Goal: Complete application form

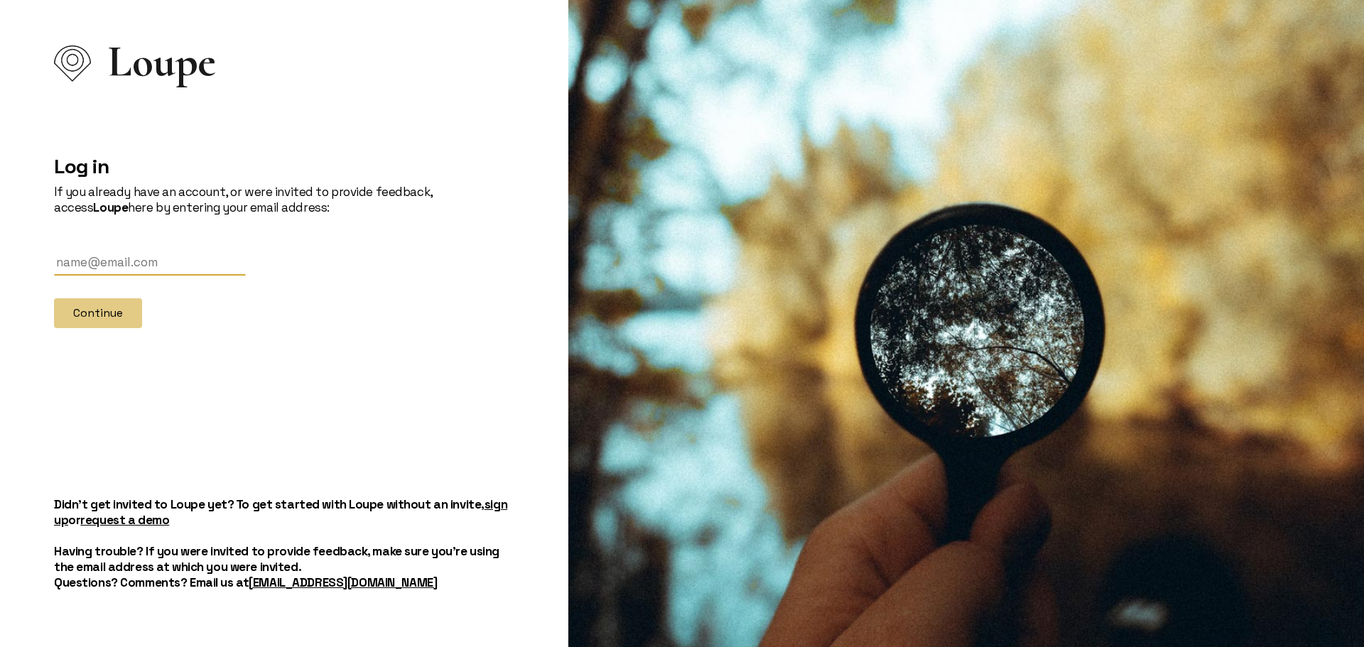
click at [488, 507] on link "sign up" at bounding box center [280, 512] width 453 height 31
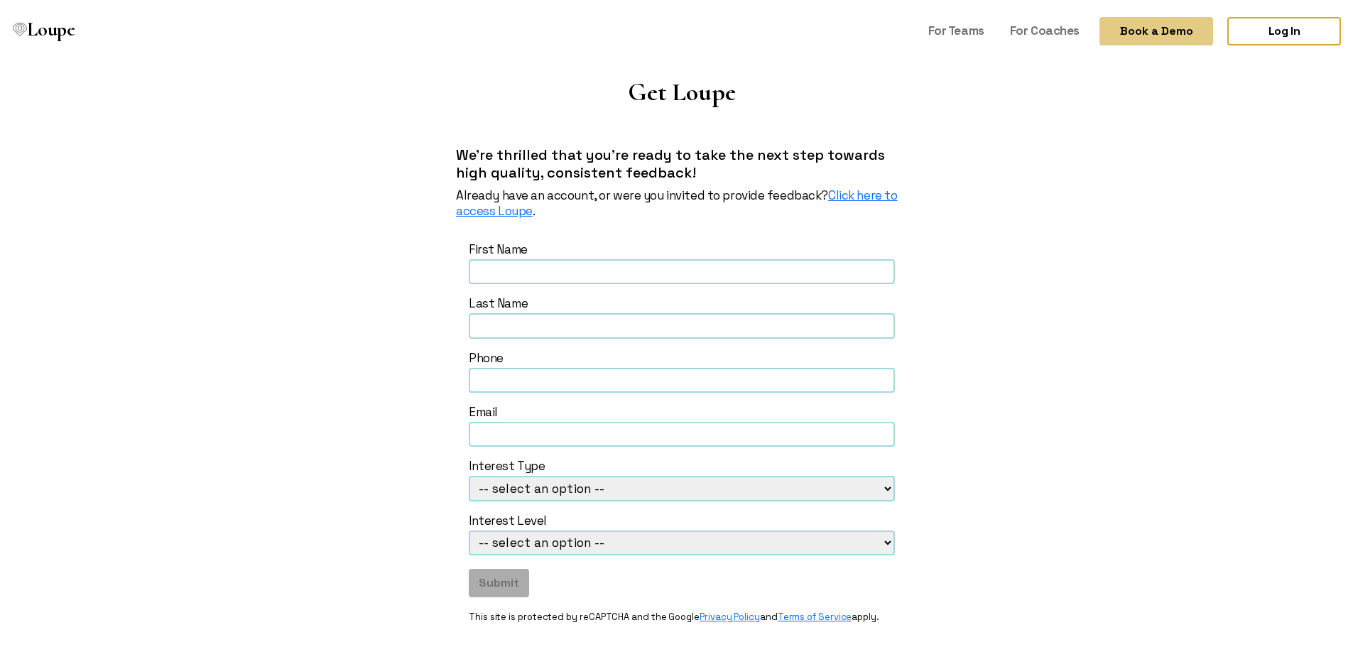
click at [560, 271] on input "text" at bounding box center [682, 268] width 426 height 25
type input "Dave"
type input "Anderson"
type input "danderson@mwdoc.com"
click at [880, 484] on select "-- select an option -- Loupe for Coaches Loupe for Teams Loupe for Individual" at bounding box center [682, 485] width 426 height 25
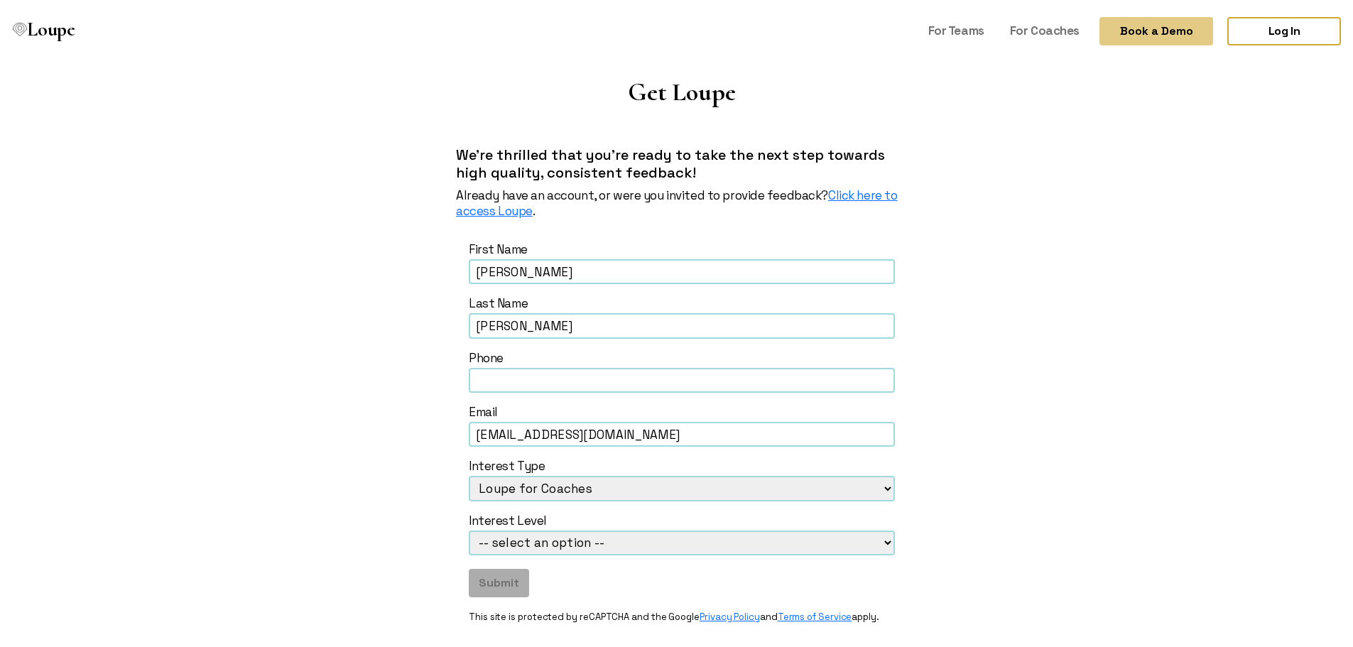
select select "Loupe for Individual"
click at [469, 473] on select "-- select an option -- Loupe for Coaches Loupe for Teams Loupe for Individual" at bounding box center [682, 485] width 426 height 25
click at [883, 544] on select "-- select an option -- Ready to subscribe now Curious to learn more Looking to …" at bounding box center [682, 540] width 426 height 25
select select "Curious to learn more"
click at [469, 528] on select "-- select an option -- Ready to subscribe now Curious to learn more Looking to …" at bounding box center [682, 540] width 426 height 25
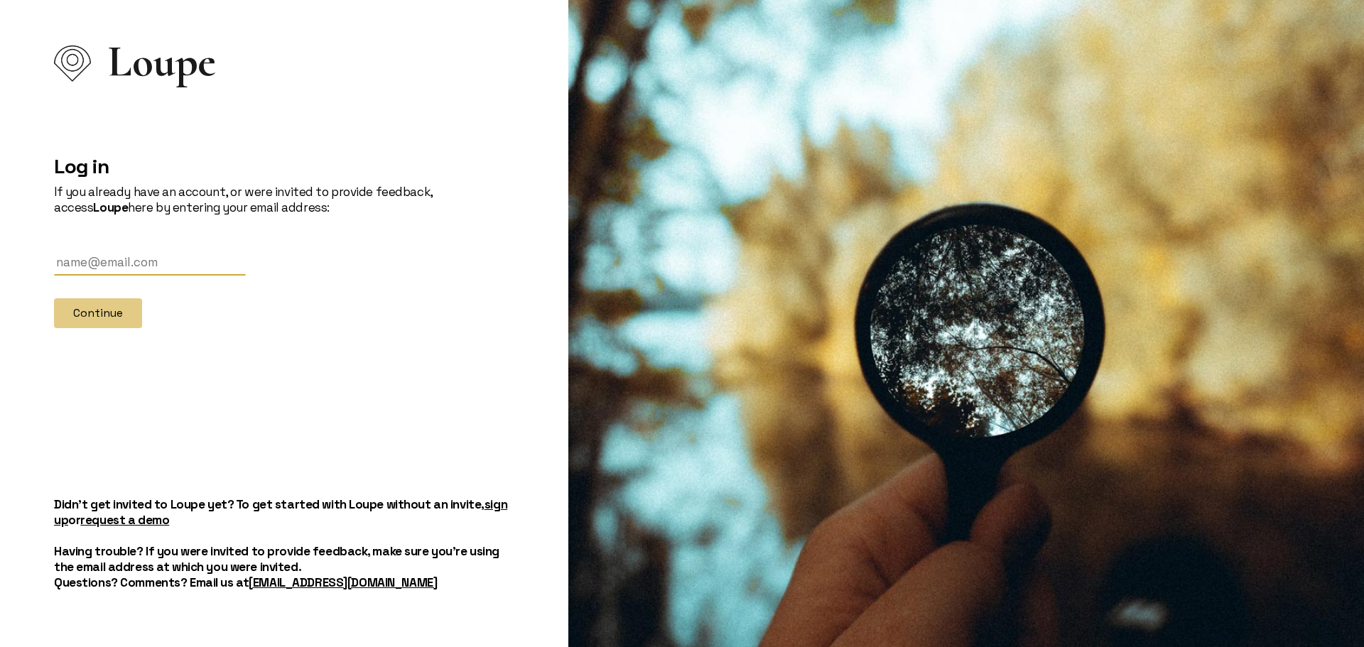
click at [131, 268] on input "text" at bounding box center [150, 262] width 192 height 26
type input "danderson@mwdoc.com"
click at [54, 298] on button "Continue" at bounding box center [98, 313] width 88 height 30
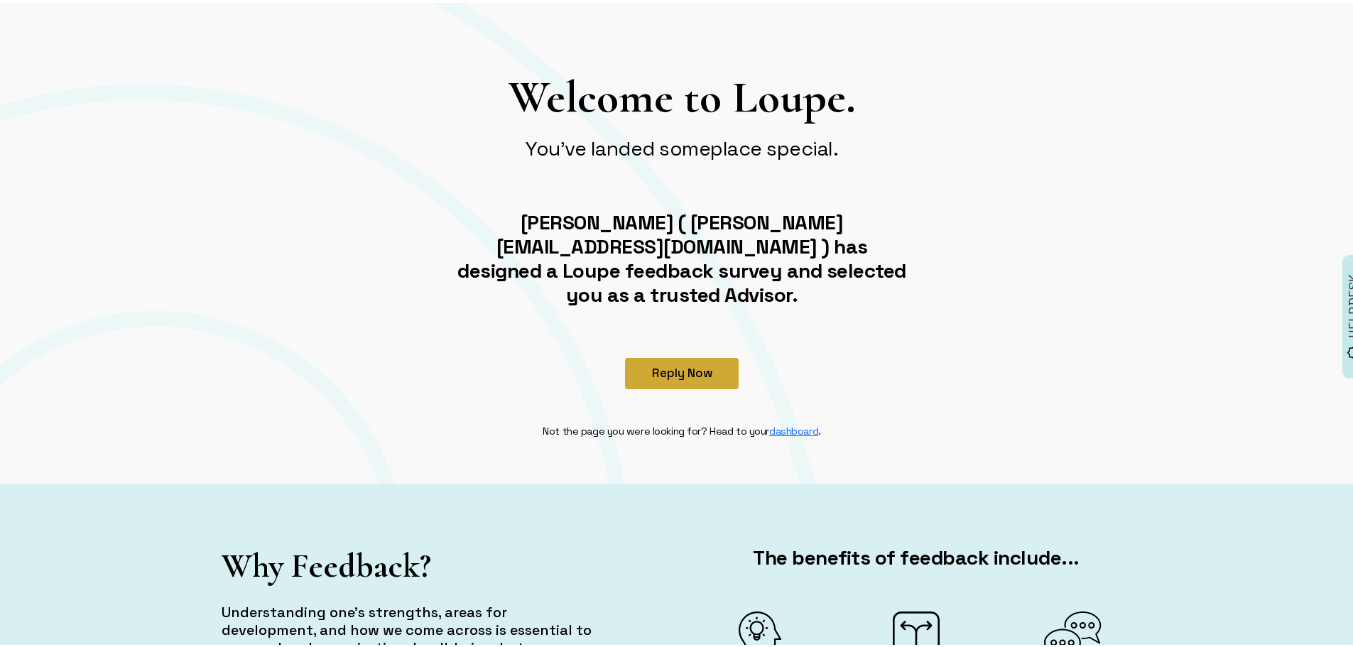
click at [707, 355] on button "Reply Now" at bounding box center [682, 370] width 114 height 31
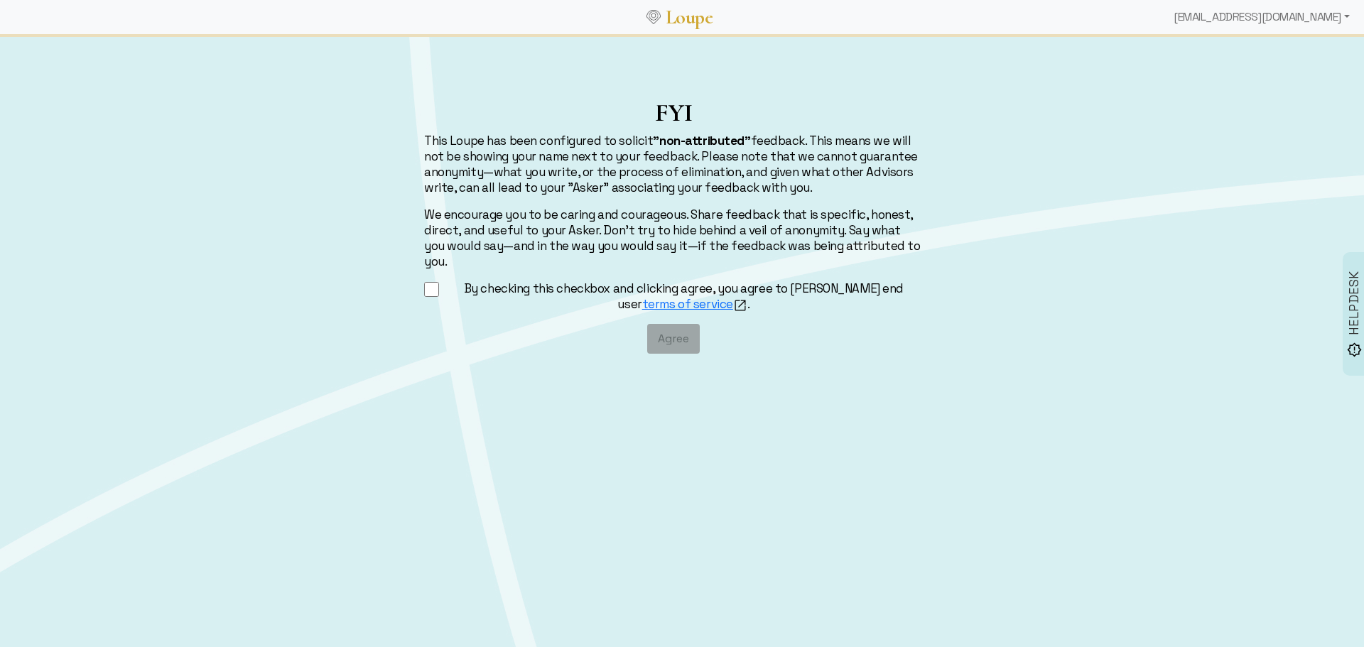
click at [430, 283] on div "By checking this checkbox and clicking agree, you agree to Loupe's end user ter…" at bounding box center [673, 297] width 499 height 32
click at [430, 281] on input "By checking this checkbox and clicking agree, you agree to Loupe's end user ter…" at bounding box center [431, 290] width 15 height 18
checkbox input "true"
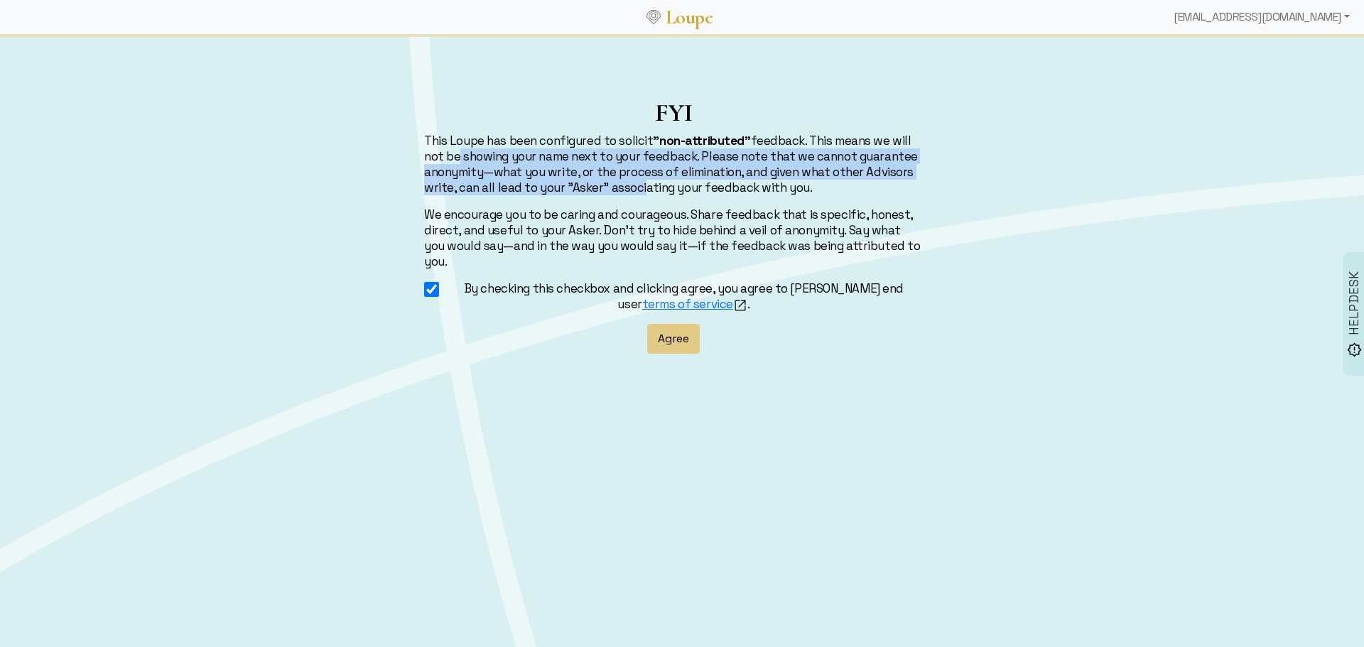
drag, startPoint x: 452, startPoint y: 154, endPoint x: 641, endPoint y: 184, distance: 190.6
click at [641, 184] on p "This Loupe has been configured to solicit "non-attributed" feedback. This means…" at bounding box center [673, 164] width 499 height 63
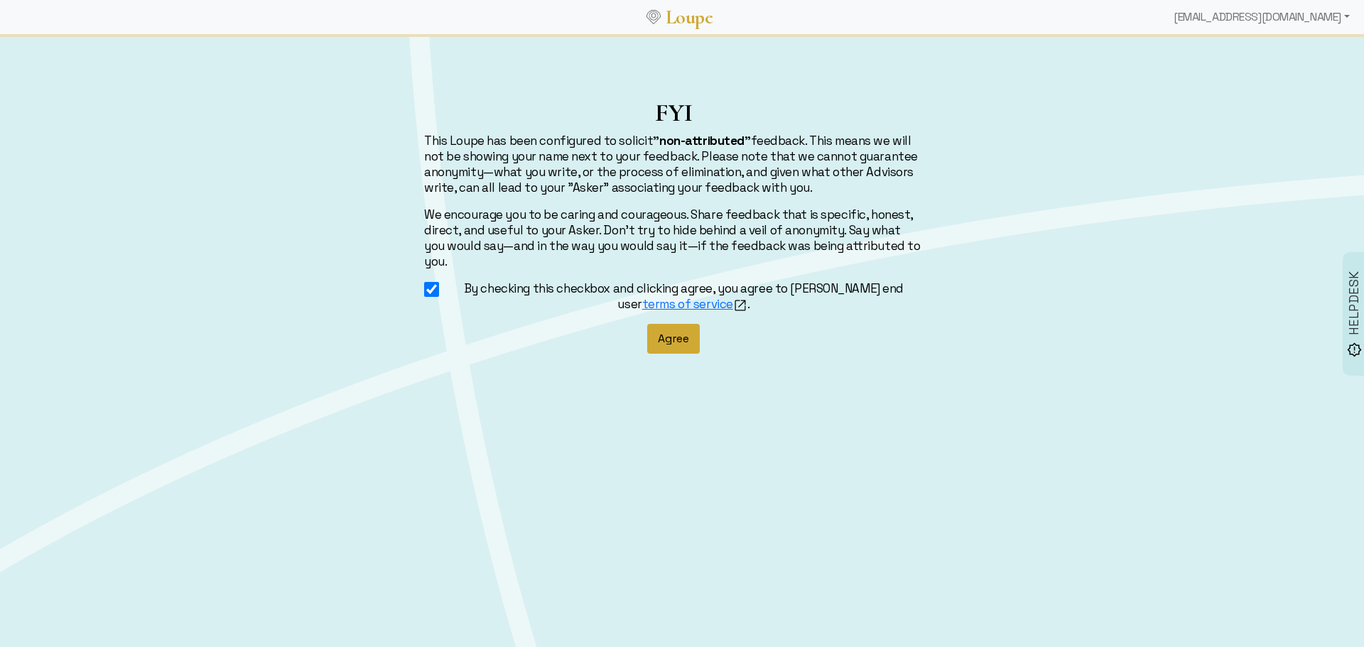
click at [685, 324] on button "Agree" at bounding box center [673, 339] width 53 height 30
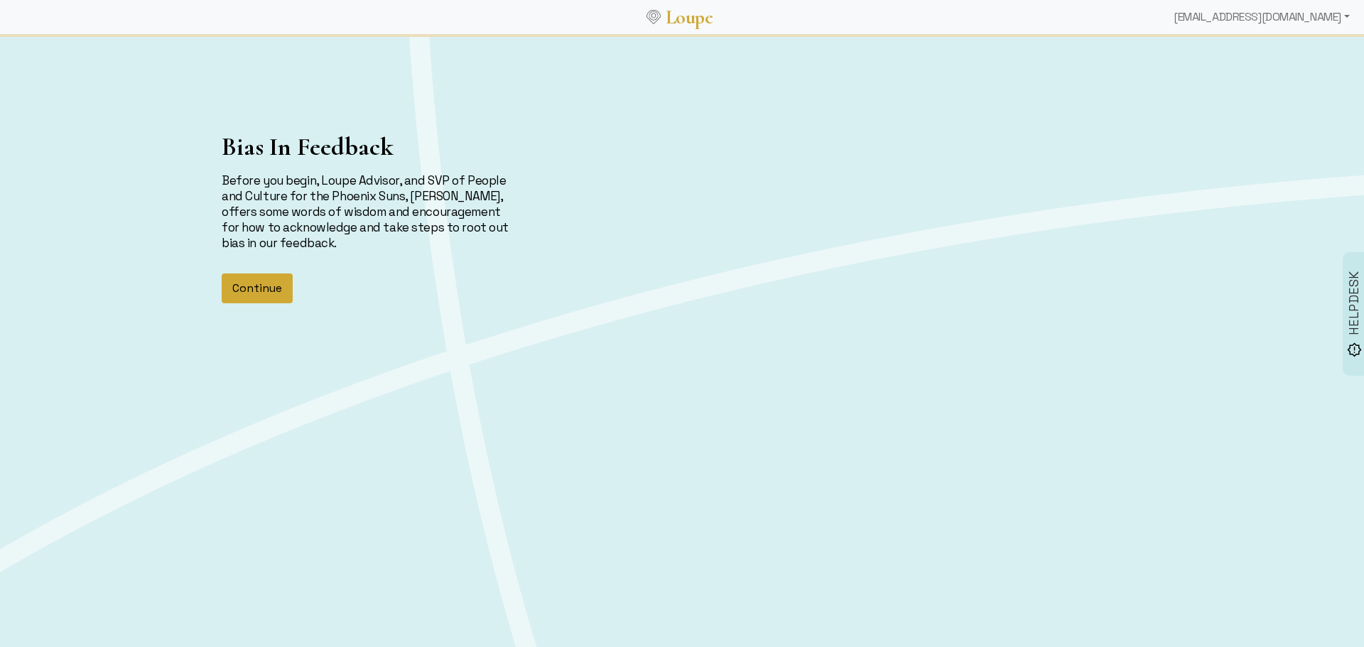
click at [261, 288] on button "Continue" at bounding box center [257, 288] width 71 height 30
